Goal: Task Accomplishment & Management: Manage account settings

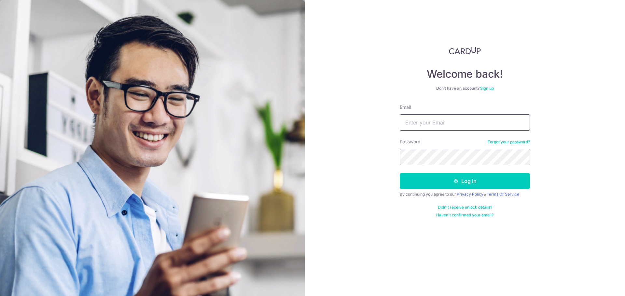
click at [436, 120] on input "Email" at bounding box center [465, 123] width 130 height 16
type input "[EMAIL_ADDRESS][DOMAIN_NAME]"
click at [400, 173] on button "Log in" at bounding box center [465, 181] width 130 height 16
